Goal: Information Seeking & Learning: Learn about a topic

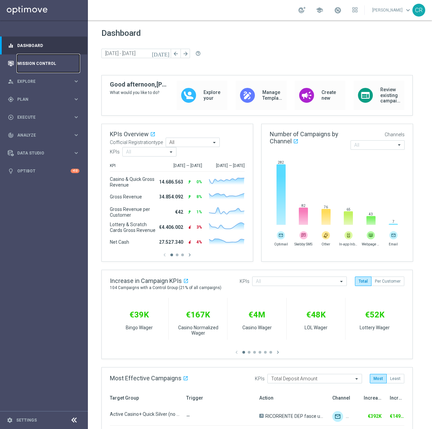
click at [45, 64] on link "Mission Control" at bounding box center [48, 63] width 62 height 18
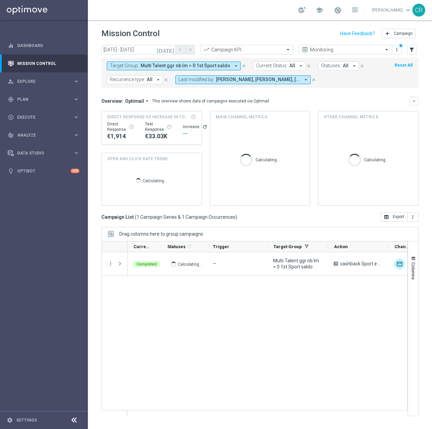
click at [219, 64] on span "Multi Talent ggr nb lm > 0 1st Sport saldo" at bounding box center [184, 66] width 89 height 6
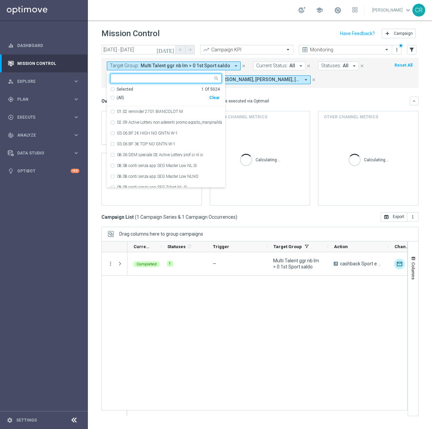
click at [0, 0] on div "Clear" at bounding box center [0, 0] width 0 height 0
click at [168, 80] on input "text" at bounding box center [163, 79] width 99 height 6
paste input "Multi Master Low 1st Sport lm"
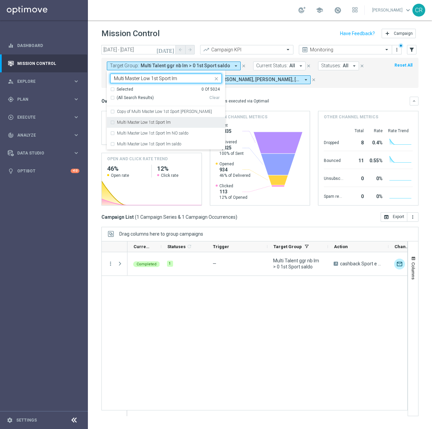
click at [197, 121] on div "Multi Master Low 1st Sport lm" at bounding box center [169, 122] width 105 height 4
type input "Multi Master Low 1st Sport lm"
click at [297, 103] on div "Overview: Optimail arrow_drop_down This overview shows data of campaigns execut…" at bounding box center [255, 101] width 308 height 6
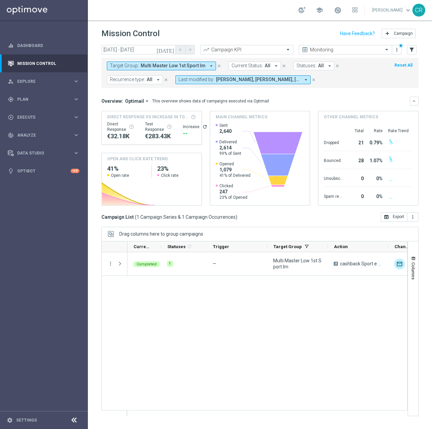
click at [174, 62] on button "Target Group: Multi Master Low 1st Sport lm arrow_drop_down" at bounding box center [161, 65] width 109 height 9
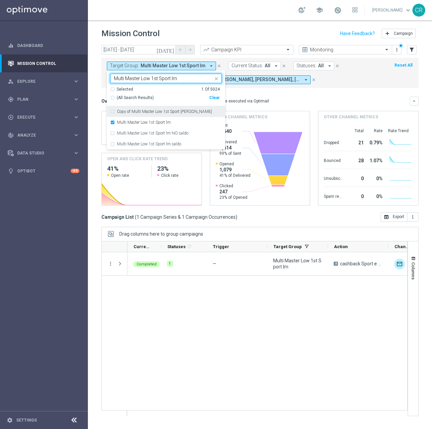
type input "Multi Master Low 1st Sport lm"
click at [182, 76] on input "Multi Master Low 1st Sport lm" at bounding box center [163, 79] width 99 height 6
click at [215, 78] on icon "close" at bounding box center [215, 78] width 5 height 5
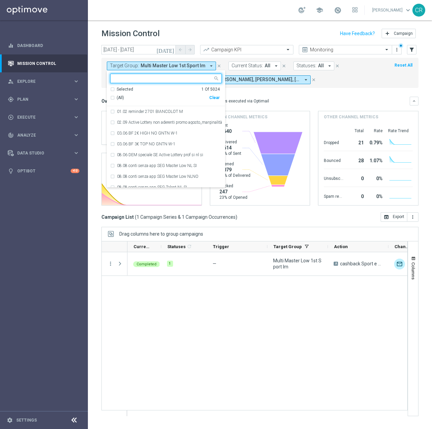
click at [184, 78] on input "text" at bounding box center [163, 79] width 99 height 6
paste input "Multi Master Low 1st NO Sport saldo lm"
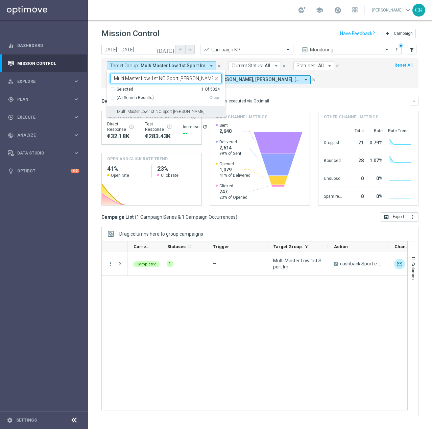
click at [173, 112] on label "Multi Master Low 1st NO Sport saldo lm" at bounding box center [160, 111] width 87 height 4
type input "Multi Master Low 1st NO Sport saldo lm"
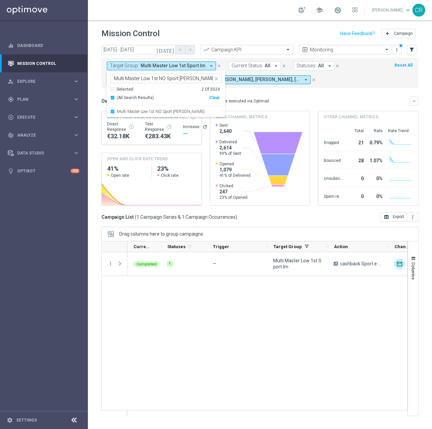
click at [316, 105] on div "Overview: Optimail arrow_drop_down This overview shows data of campaigns execut…" at bounding box center [259, 101] width 317 height 9
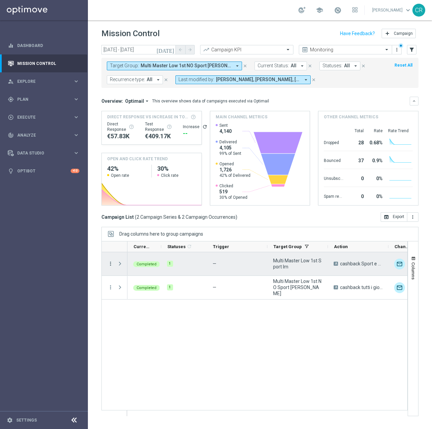
click at [110, 263] on icon "more_vert" at bounding box center [110, 263] width 6 height 6
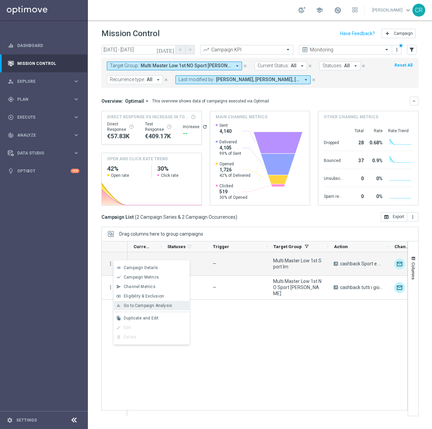
click at [147, 302] on div "bar_chart Go to Campaign Analysis" at bounding box center [151, 305] width 76 height 9
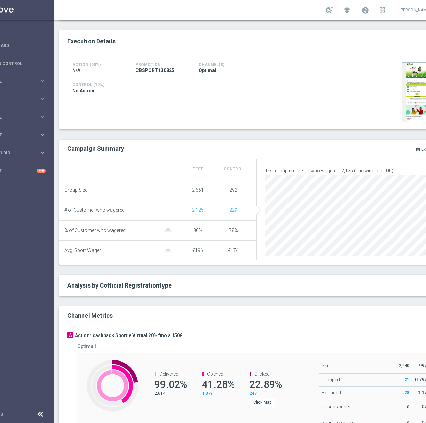
scroll to position [166, 0]
